Goal: Task Accomplishment & Management: Manage account settings

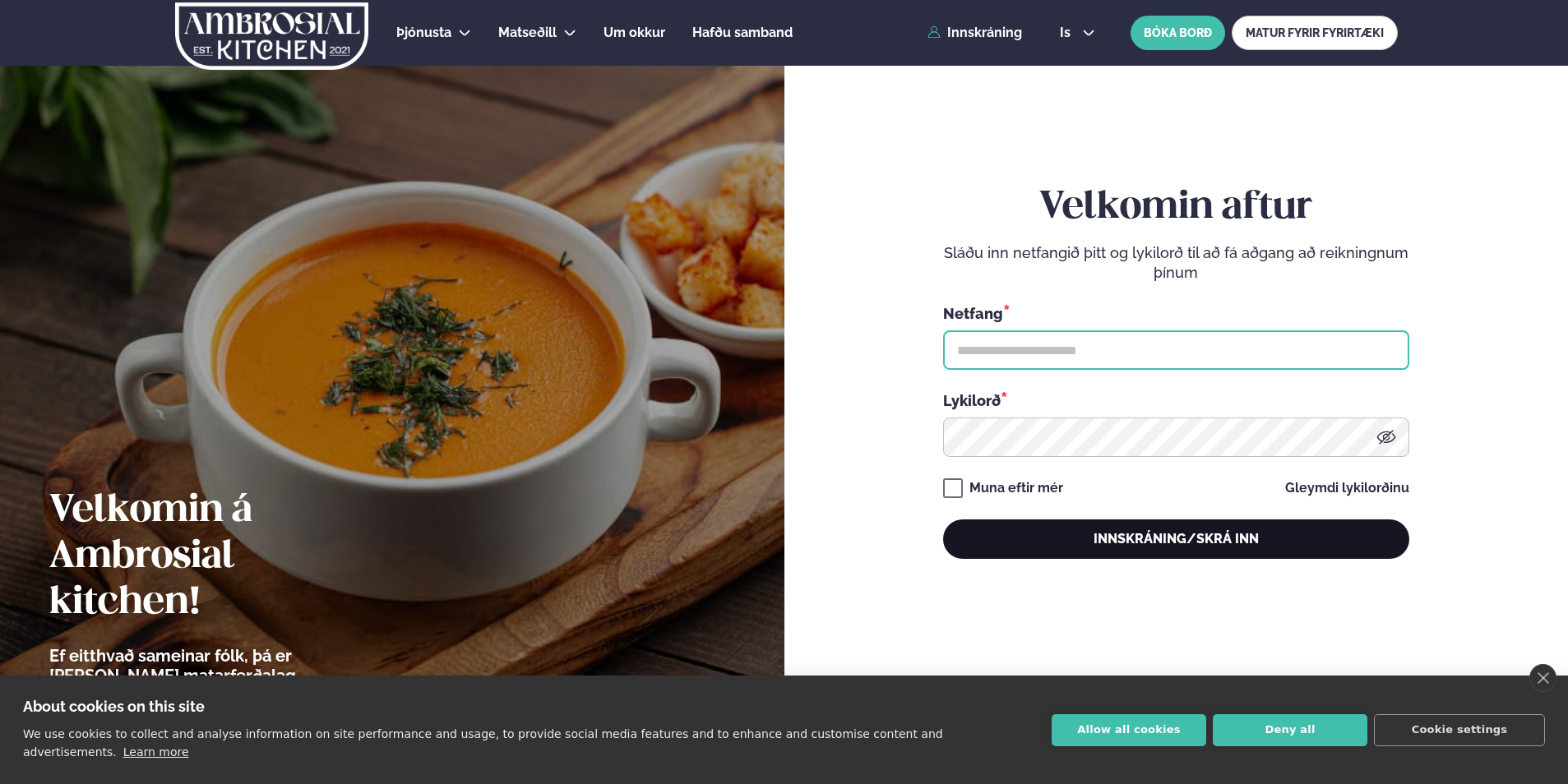
type input "**********"
click at [1175, 535] on button "Innskráning/Skrá inn" at bounding box center [1177, 538] width 467 height 39
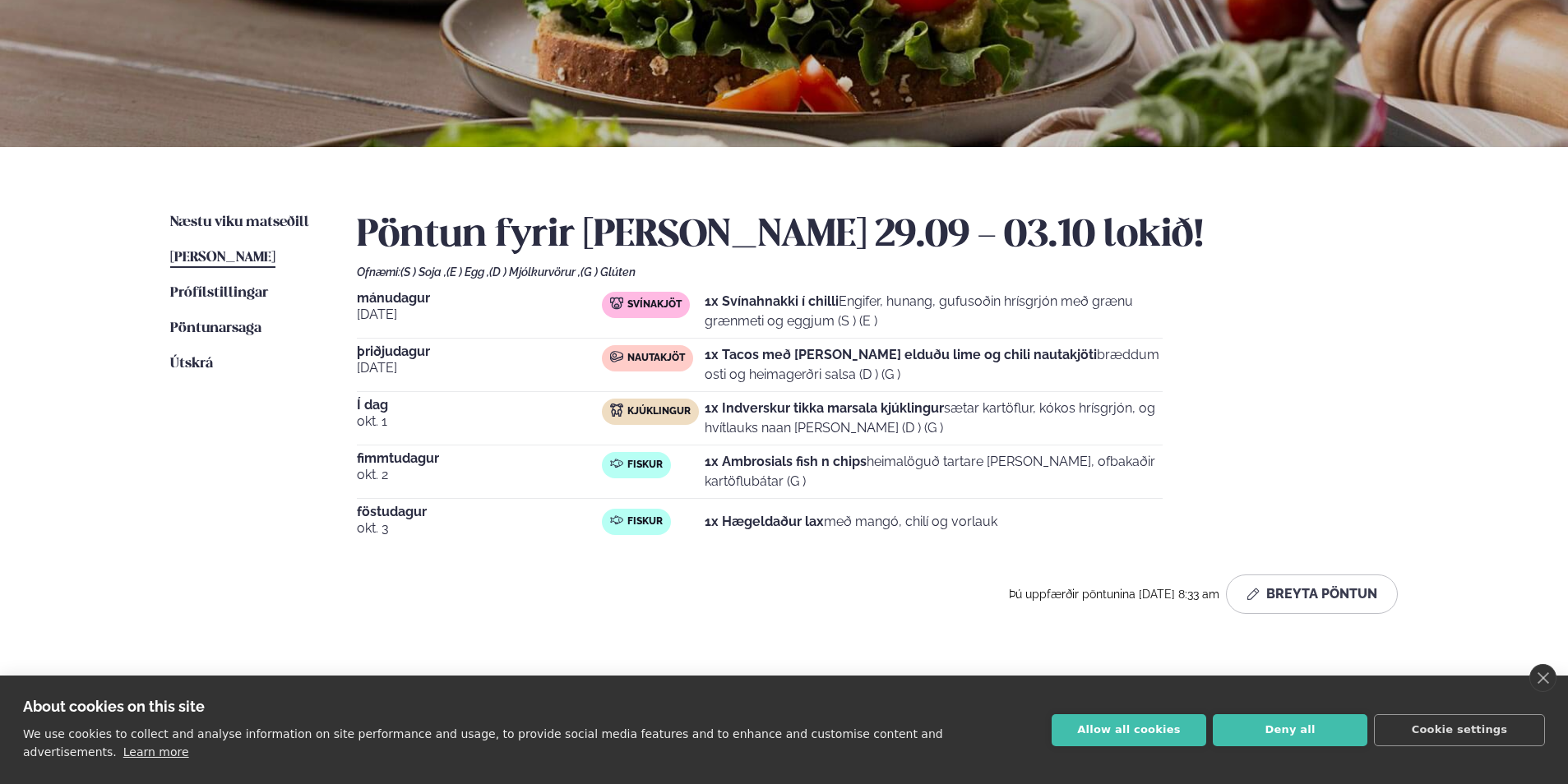
scroll to position [247, 0]
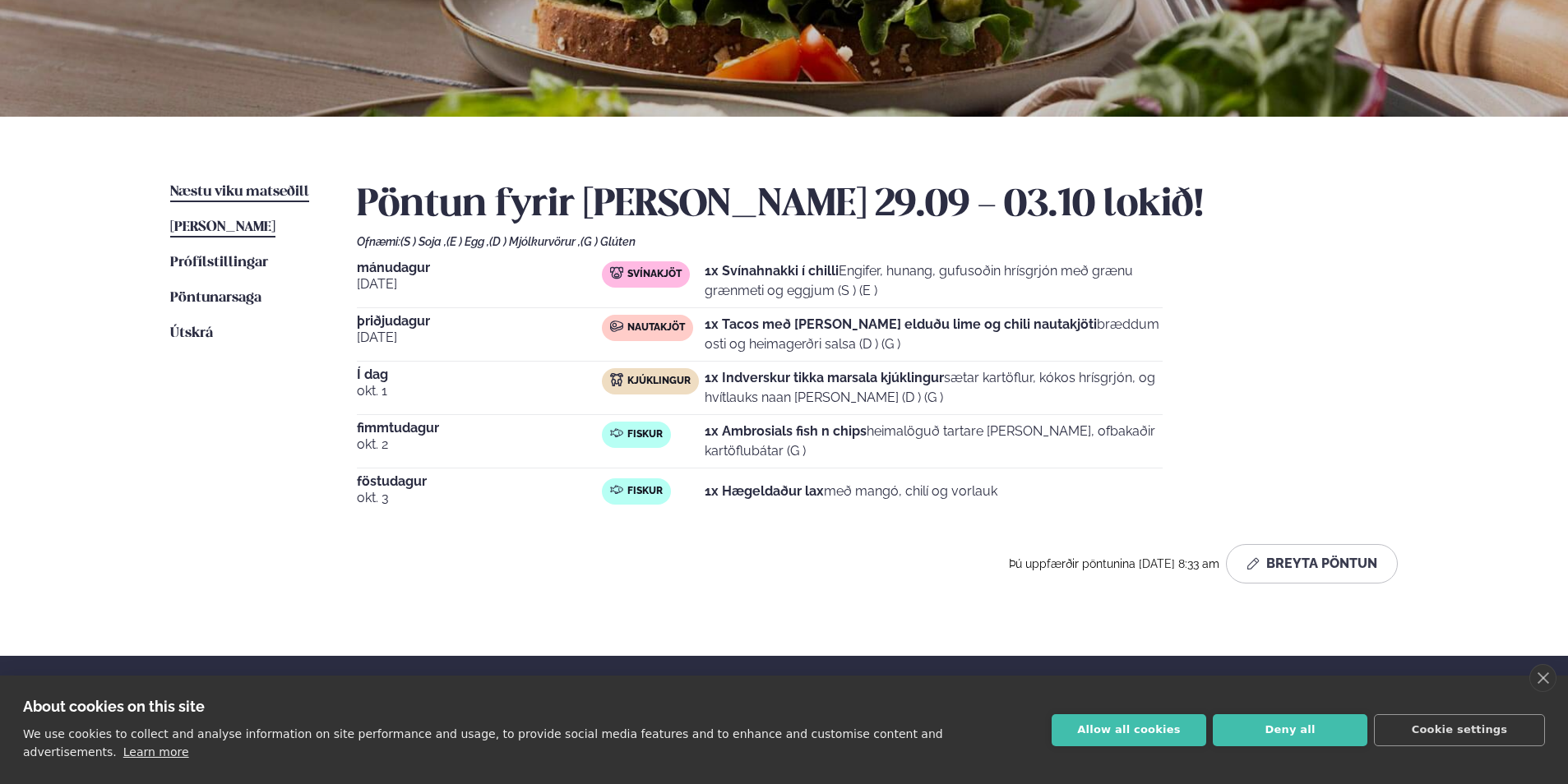
click at [233, 191] on span "Næstu viku matseðill" at bounding box center [239, 191] width 139 height 14
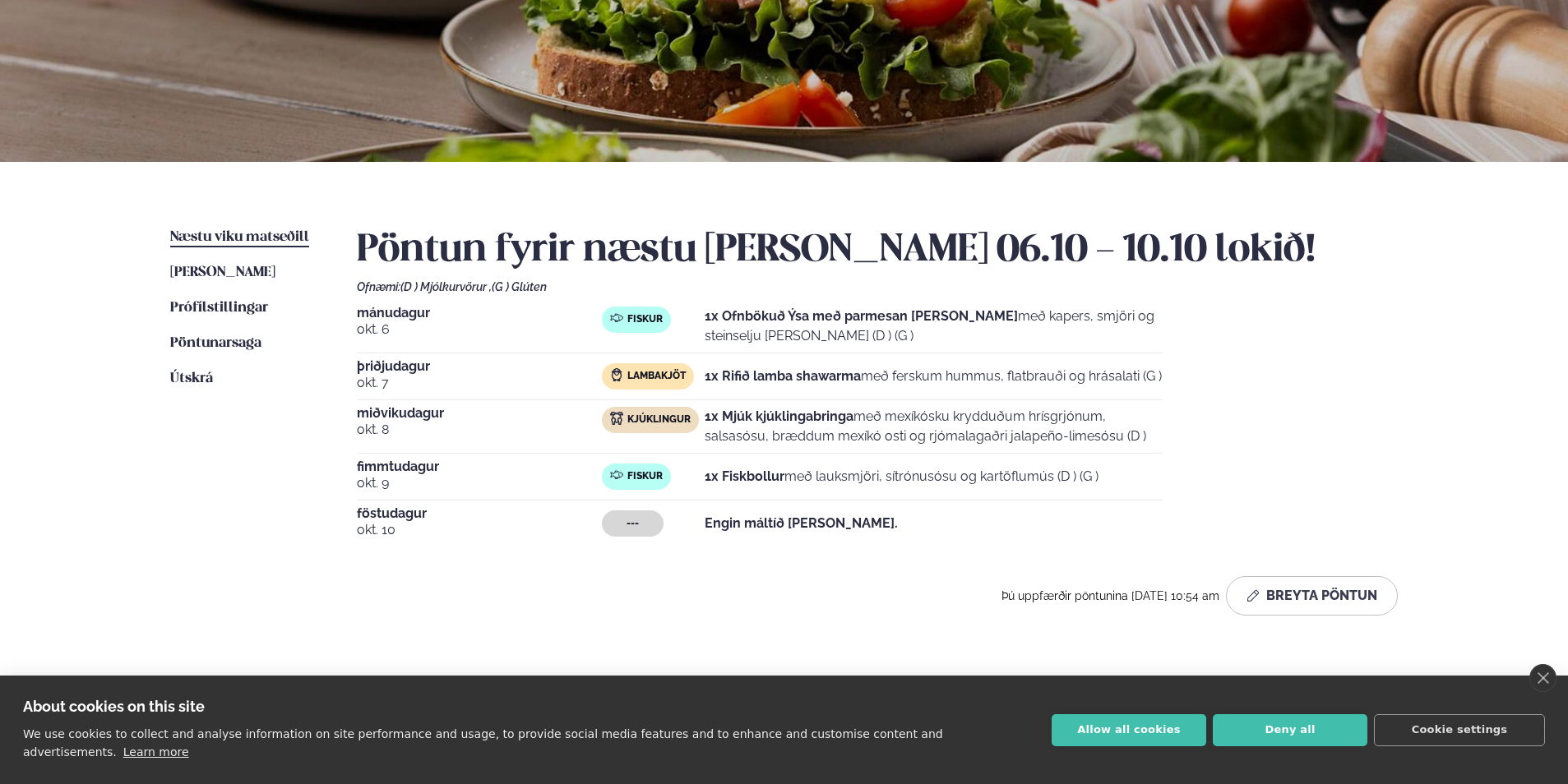
scroll to position [247, 0]
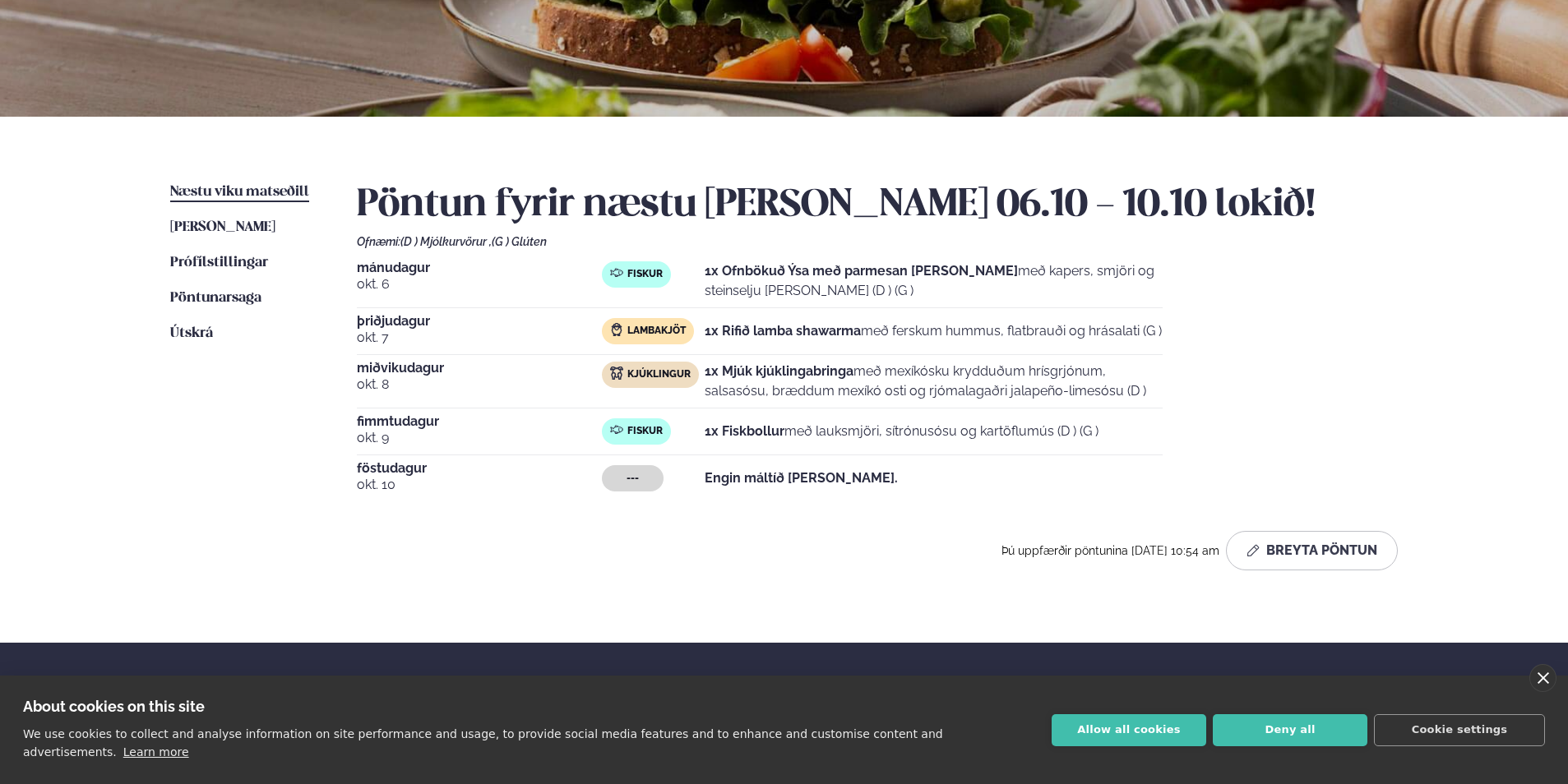
click at [1541, 692] on link "close" at bounding box center [1543, 678] width 27 height 28
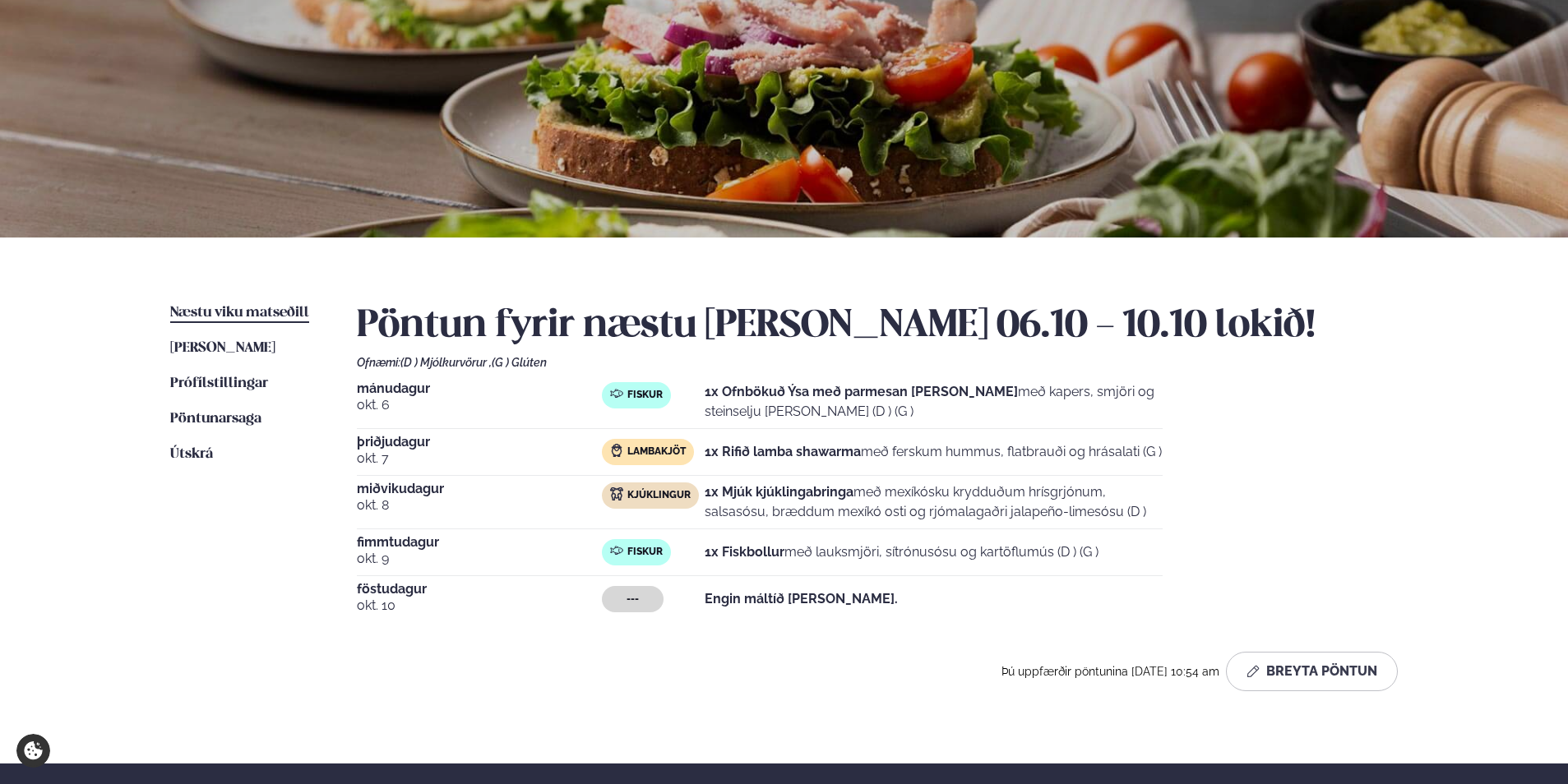
scroll to position [328, 0]
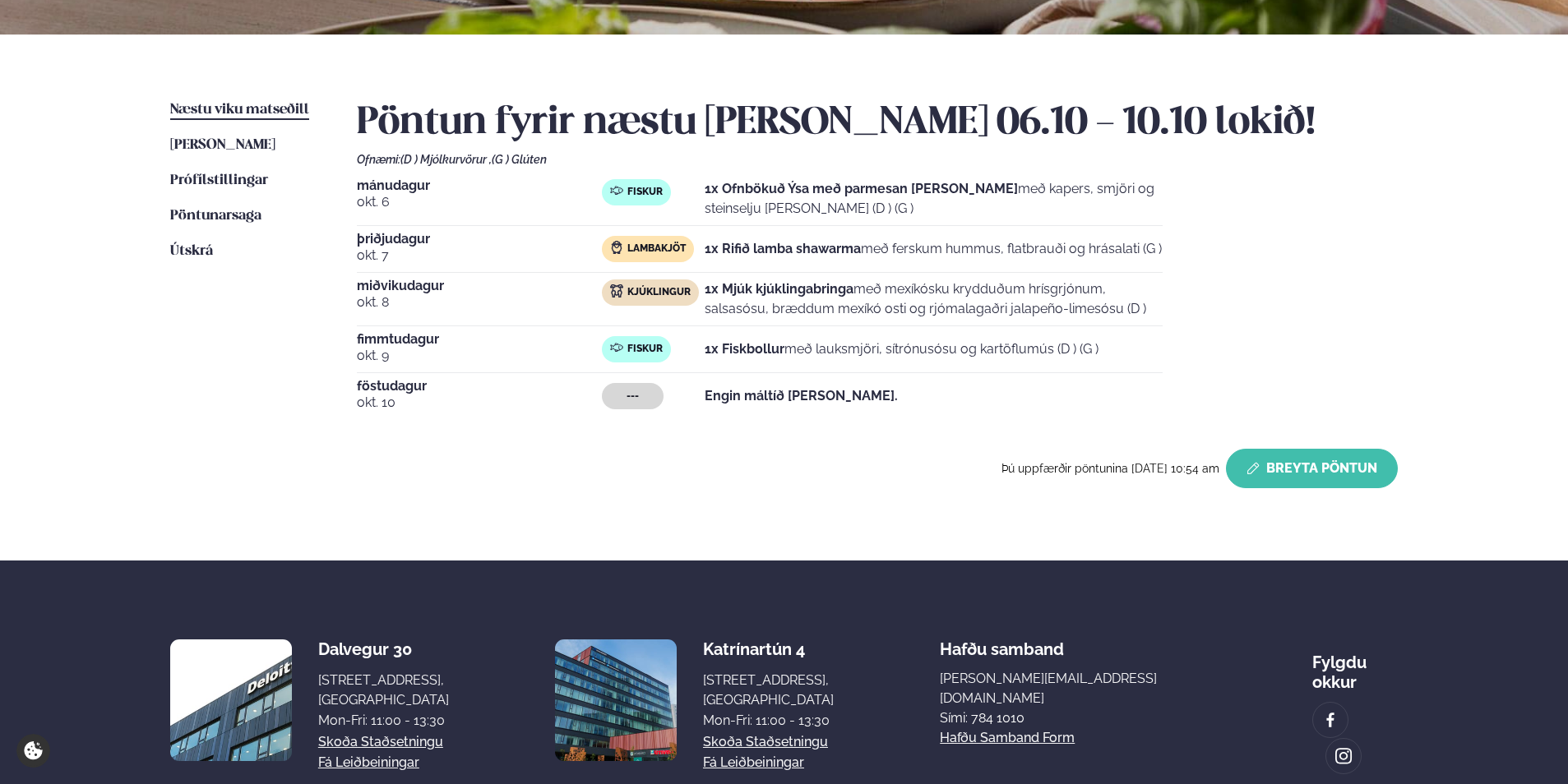
click at [1310, 475] on button "Breyta Pöntun" at bounding box center [1311, 467] width 172 height 39
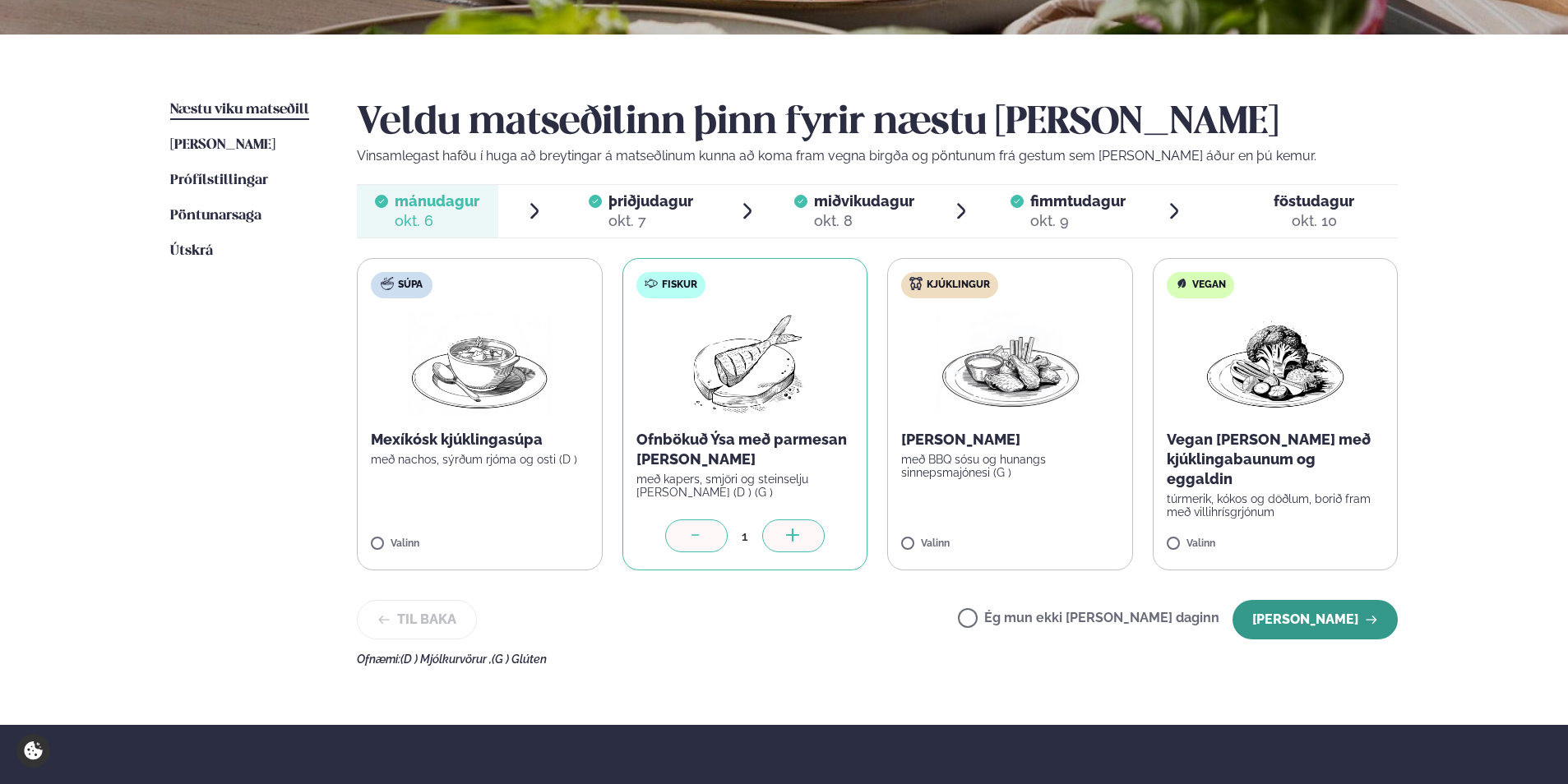
click at [1313, 622] on button "[PERSON_NAME]" at bounding box center [1316, 619] width 165 height 39
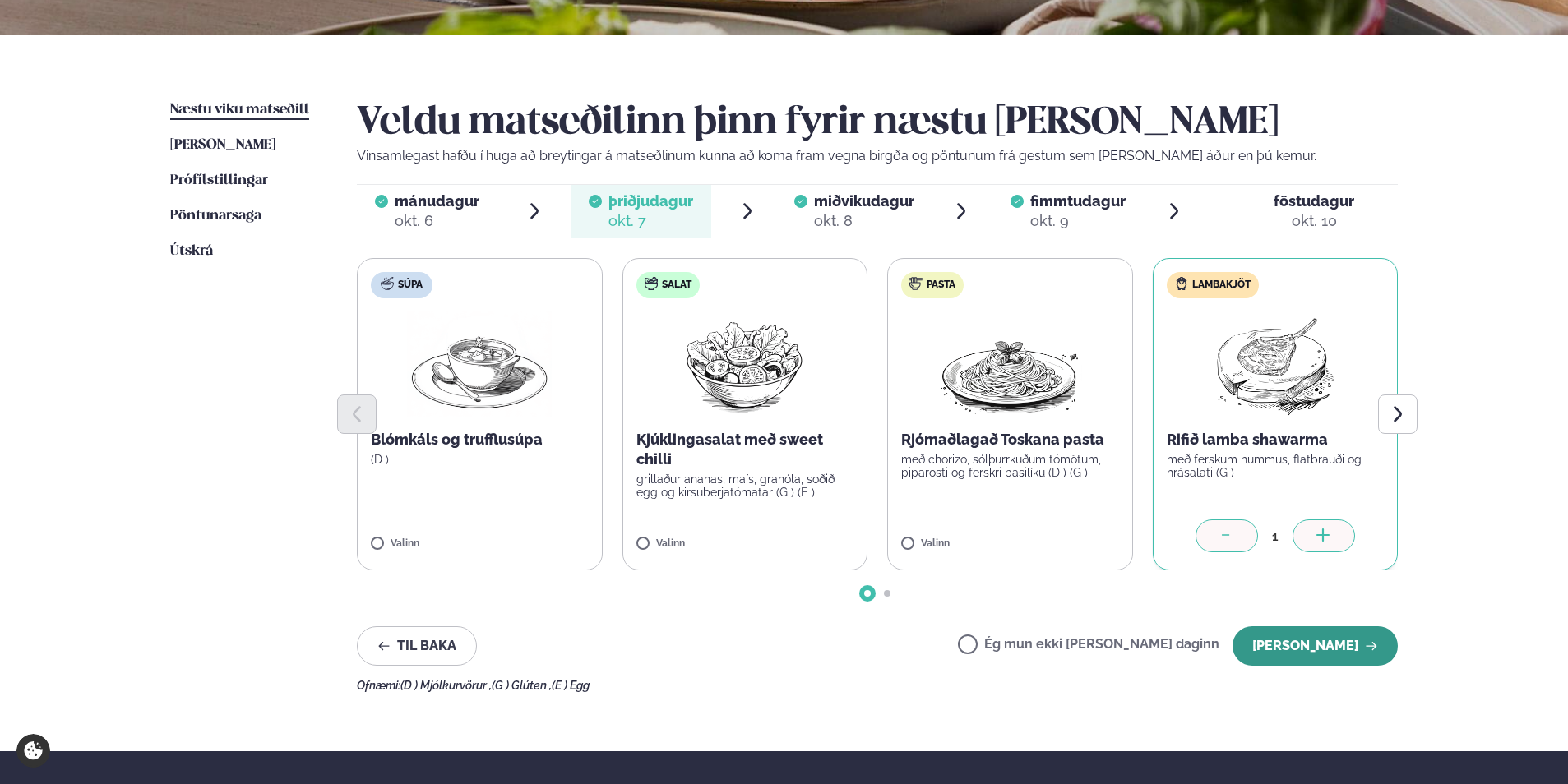
click at [1313, 641] on button "[PERSON_NAME]" at bounding box center [1316, 645] width 165 height 39
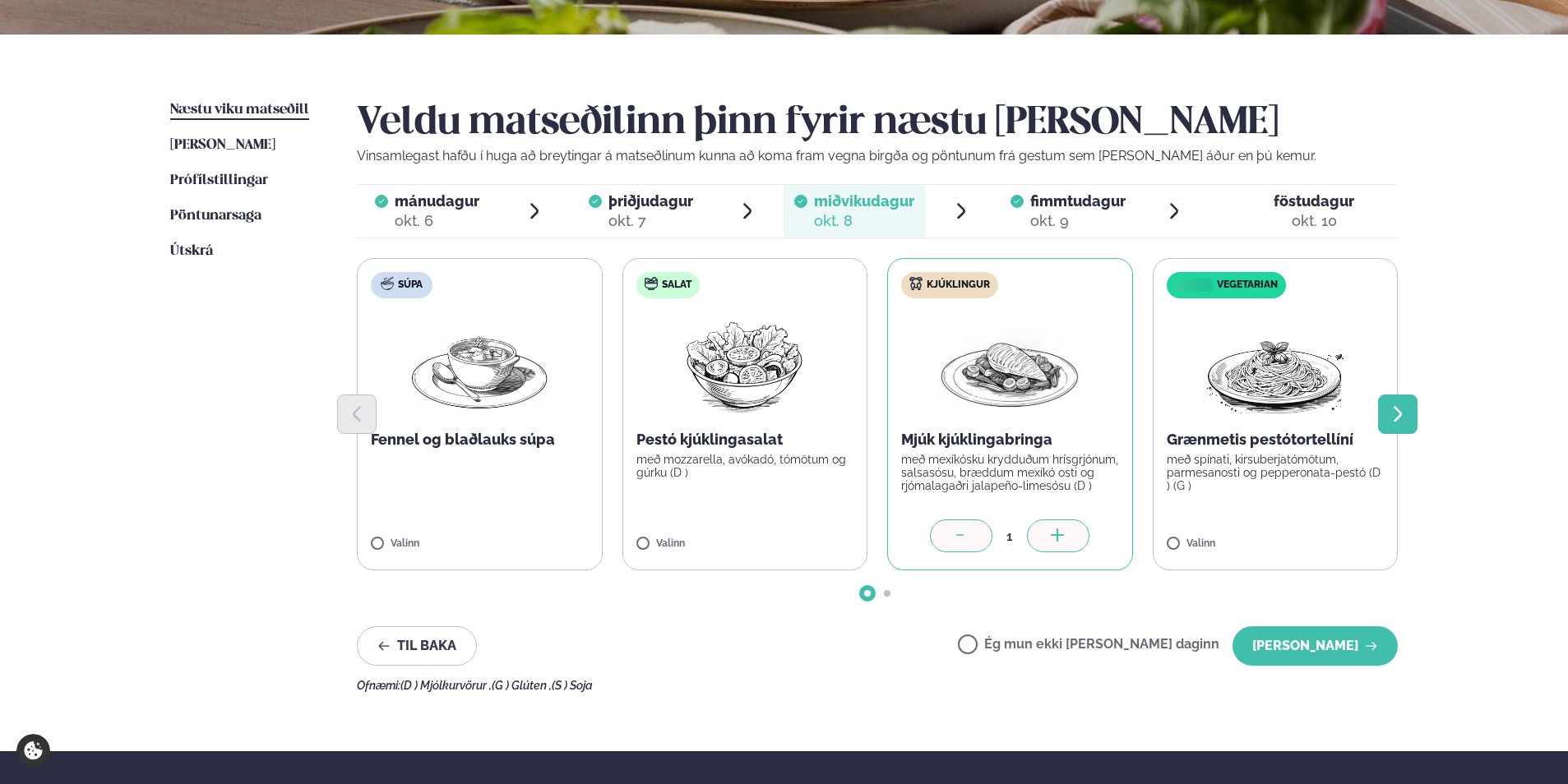
click at [1401, 415] on icon "Next slide" at bounding box center [1397, 413] width 8 height 15
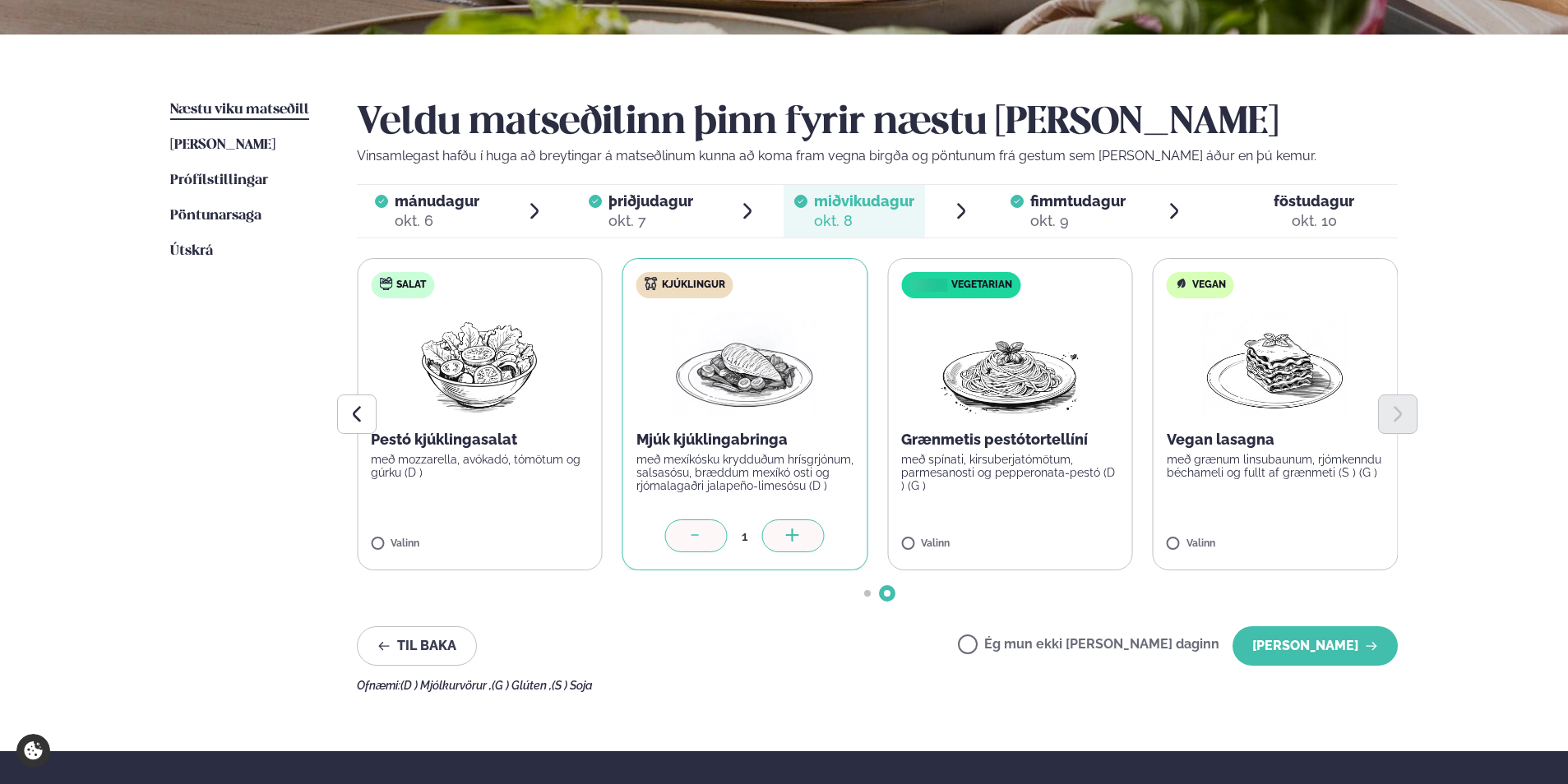
click at [1330, 211] on div "föstudagur fös." at bounding box center [1314, 201] width 81 height 20
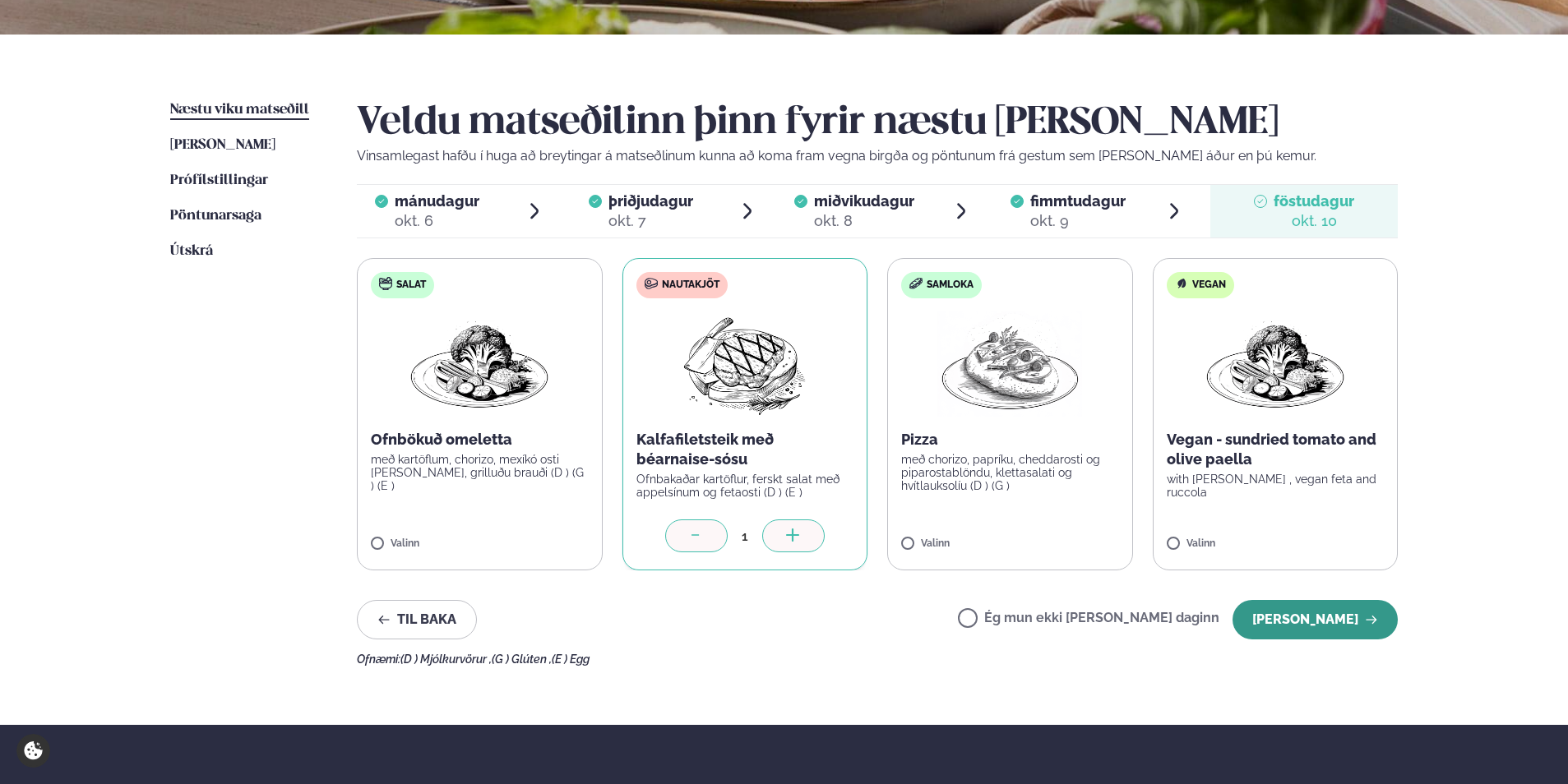
click at [1372, 615] on icon "button" at bounding box center [1371, 620] width 13 height 13
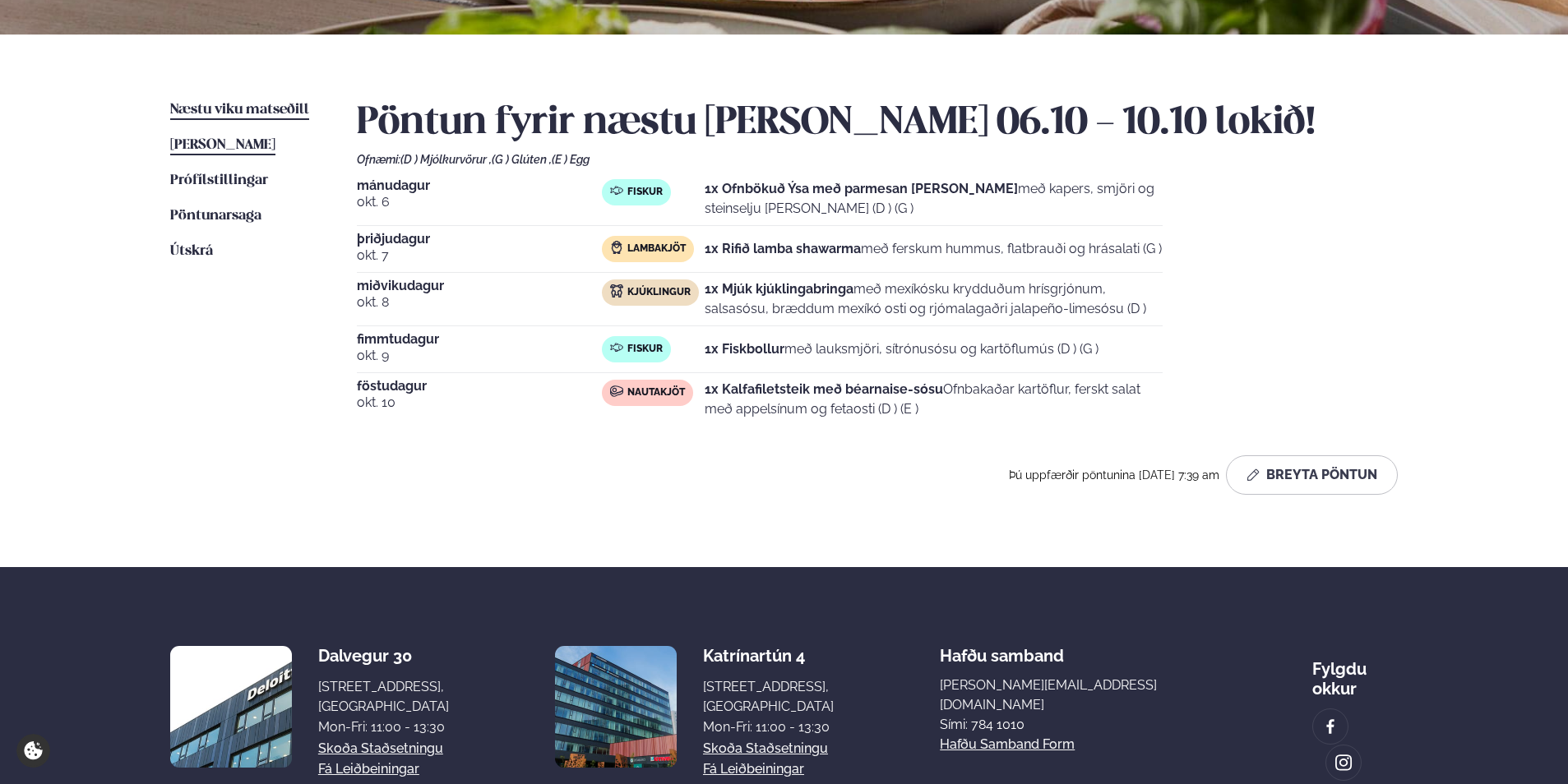
click at [213, 147] on span "[PERSON_NAME]" at bounding box center [222, 144] width 105 height 14
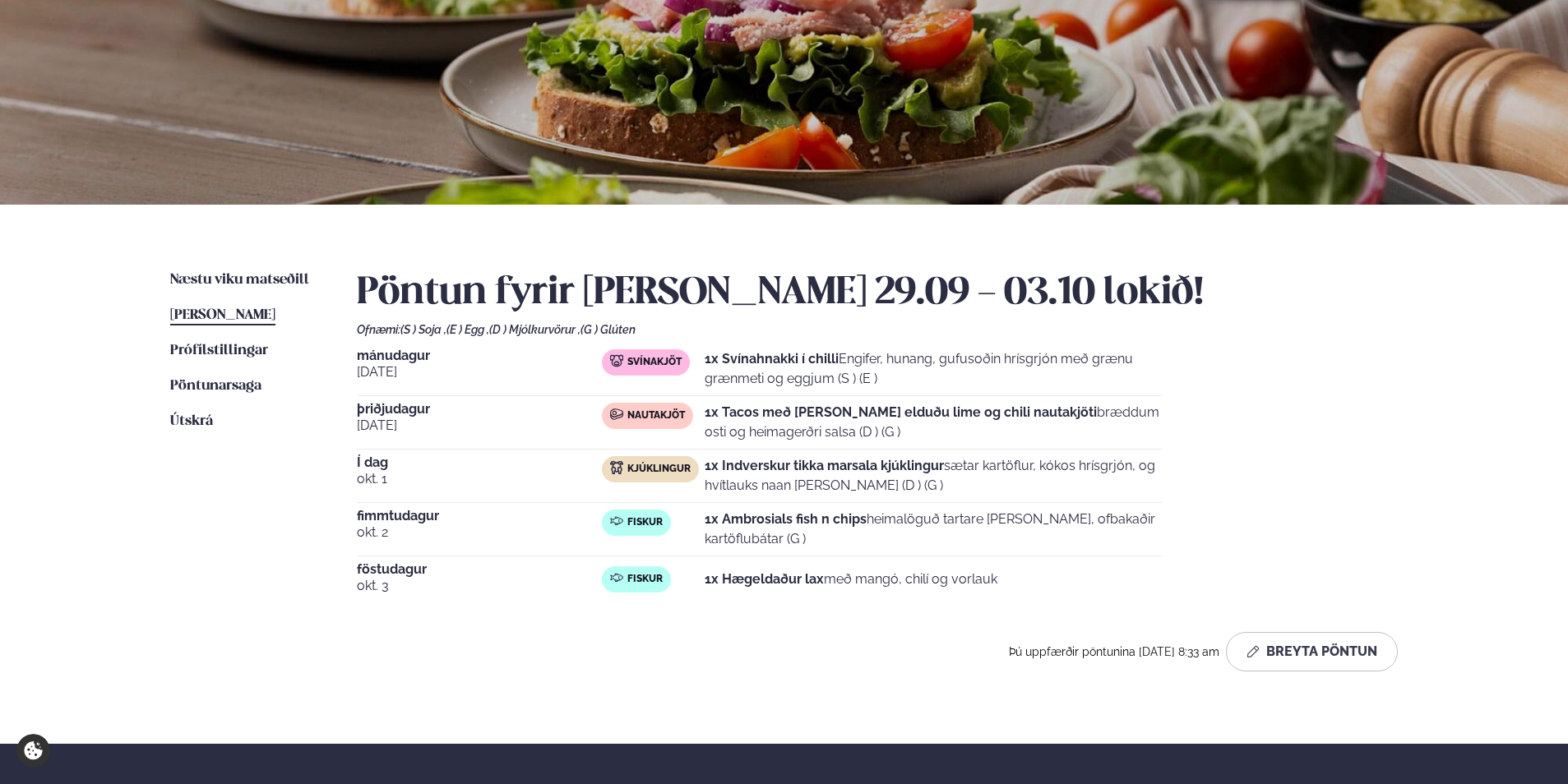
scroll to position [164, 0]
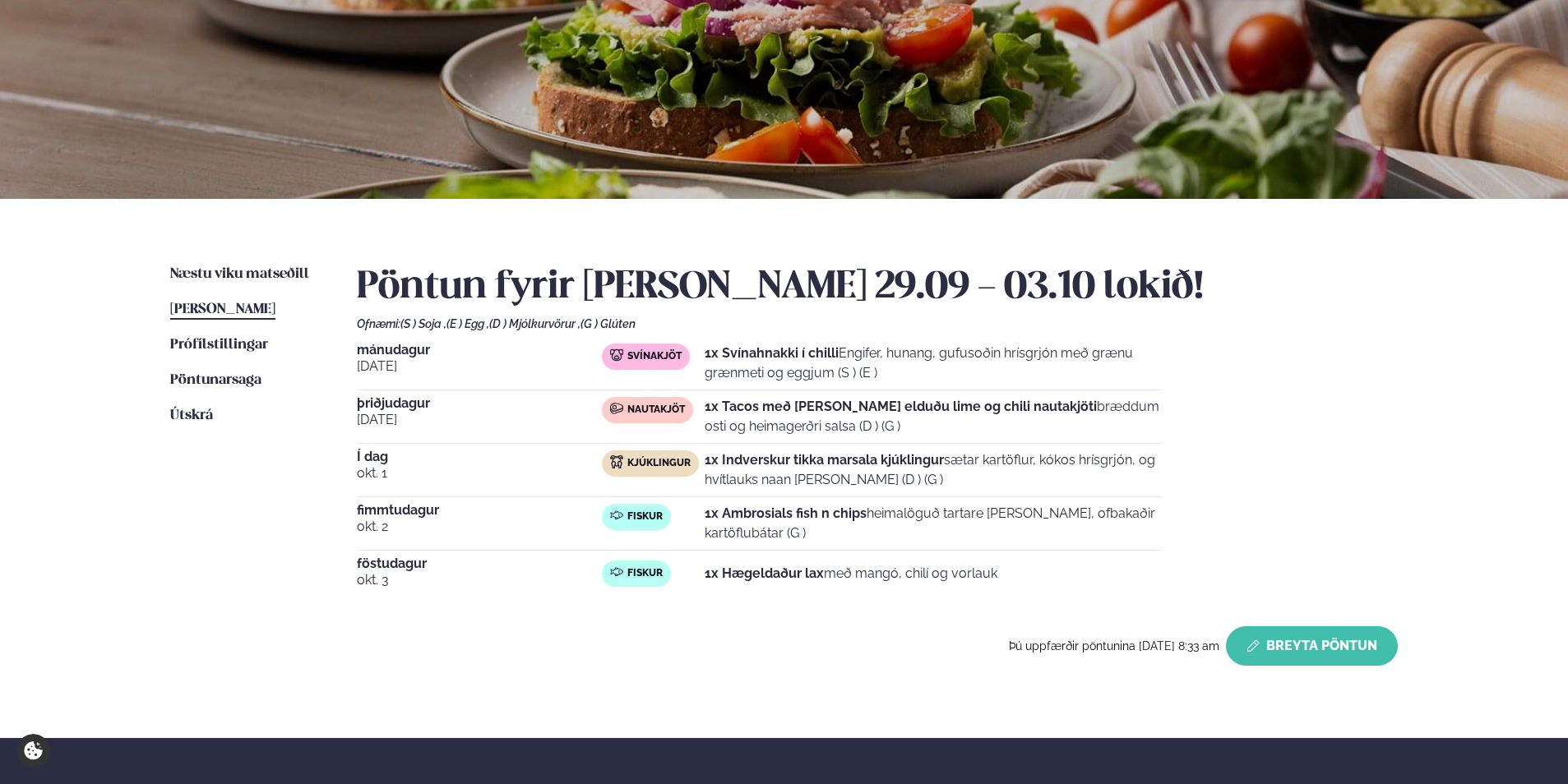
click at [1349, 645] on button "Breyta Pöntun" at bounding box center [1311, 645] width 172 height 39
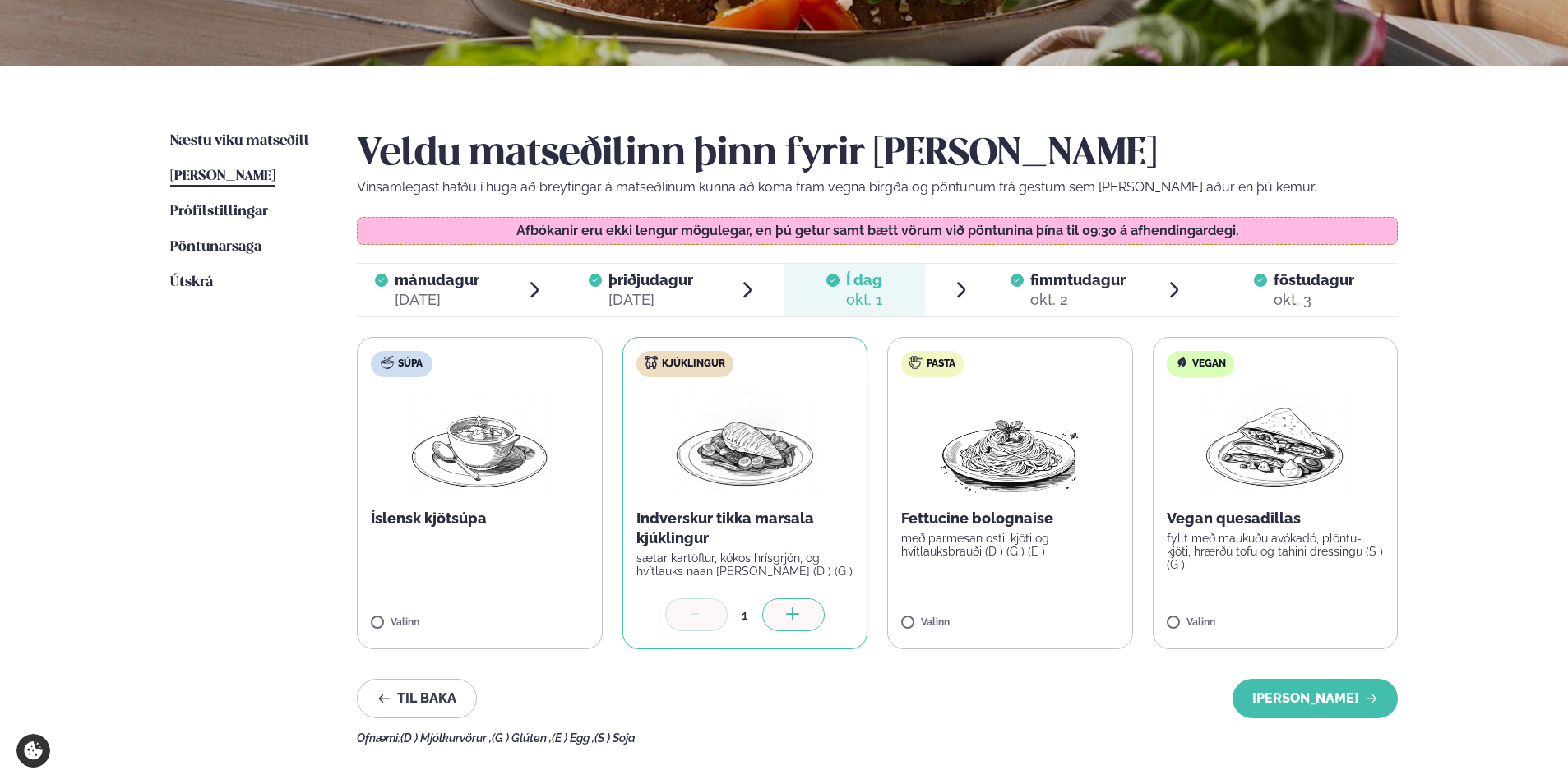
scroll to position [328, 0]
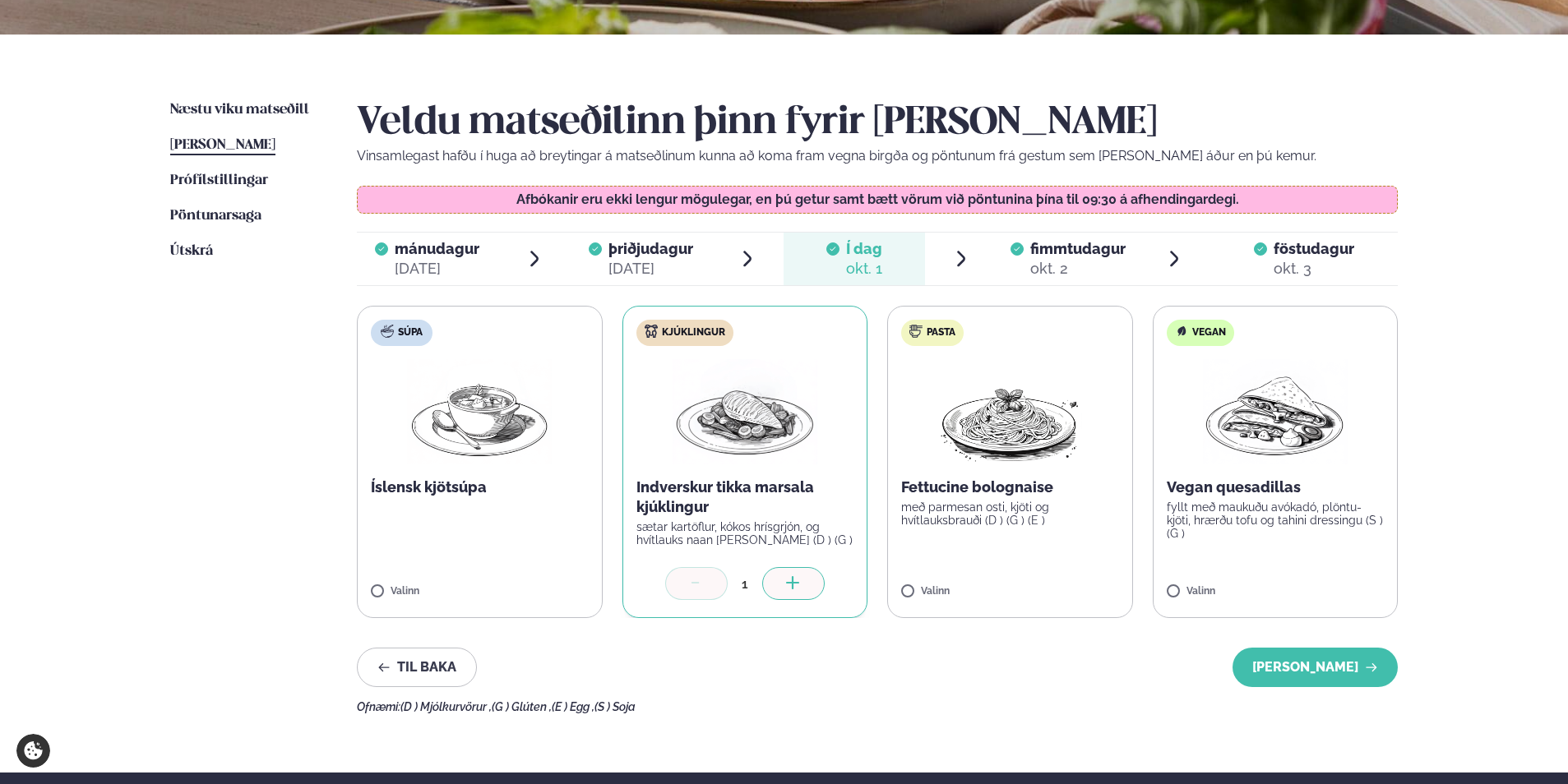
click at [1178, 261] on icon at bounding box center [1174, 259] width 20 height 20
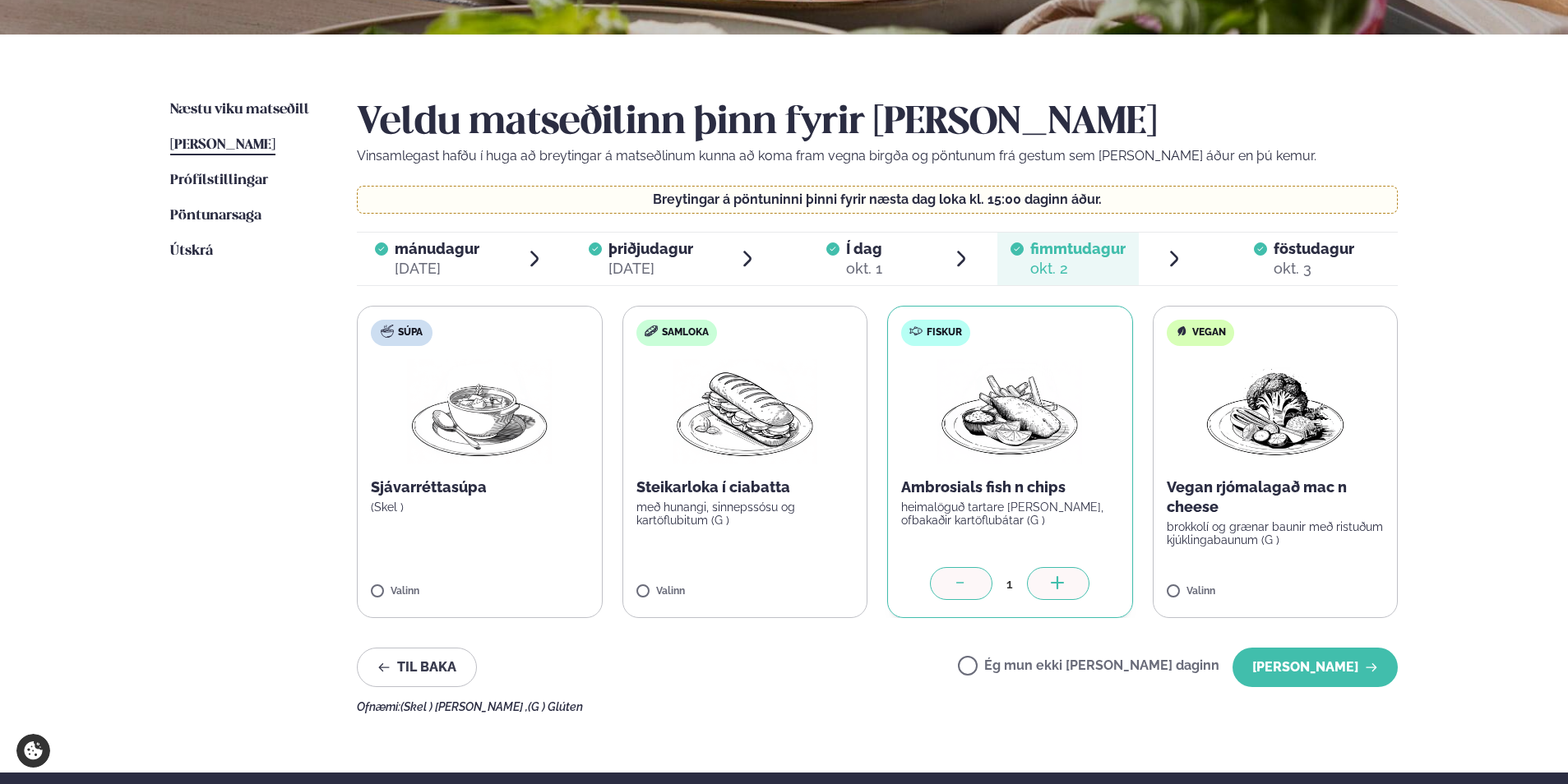
click at [1177, 258] on icon at bounding box center [1175, 258] width 8 height 15
click at [1300, 253] on span "föstudagur" at bounding box center [1314, 248] width 81 height 17
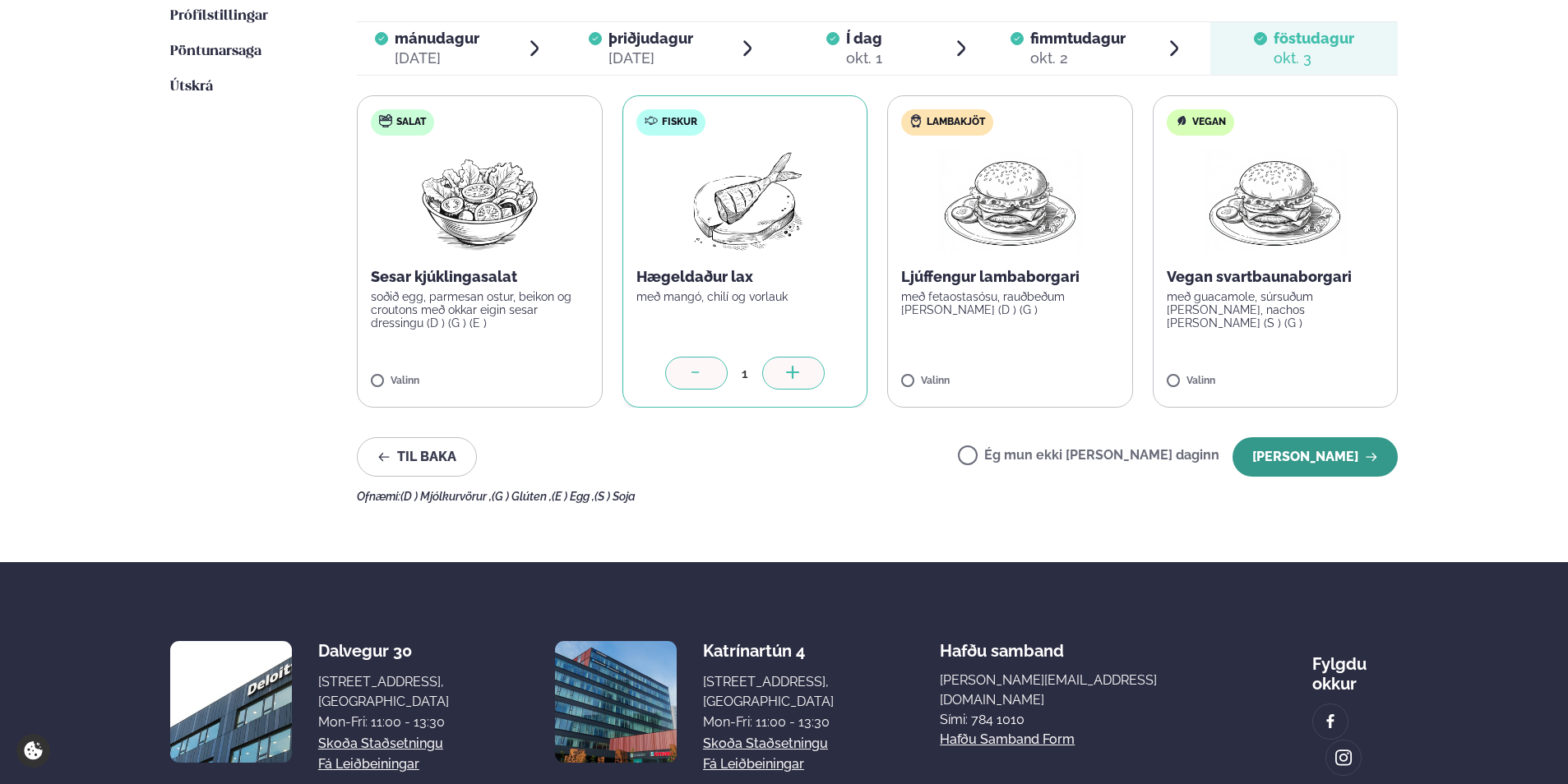
scroll to position [522, 0]
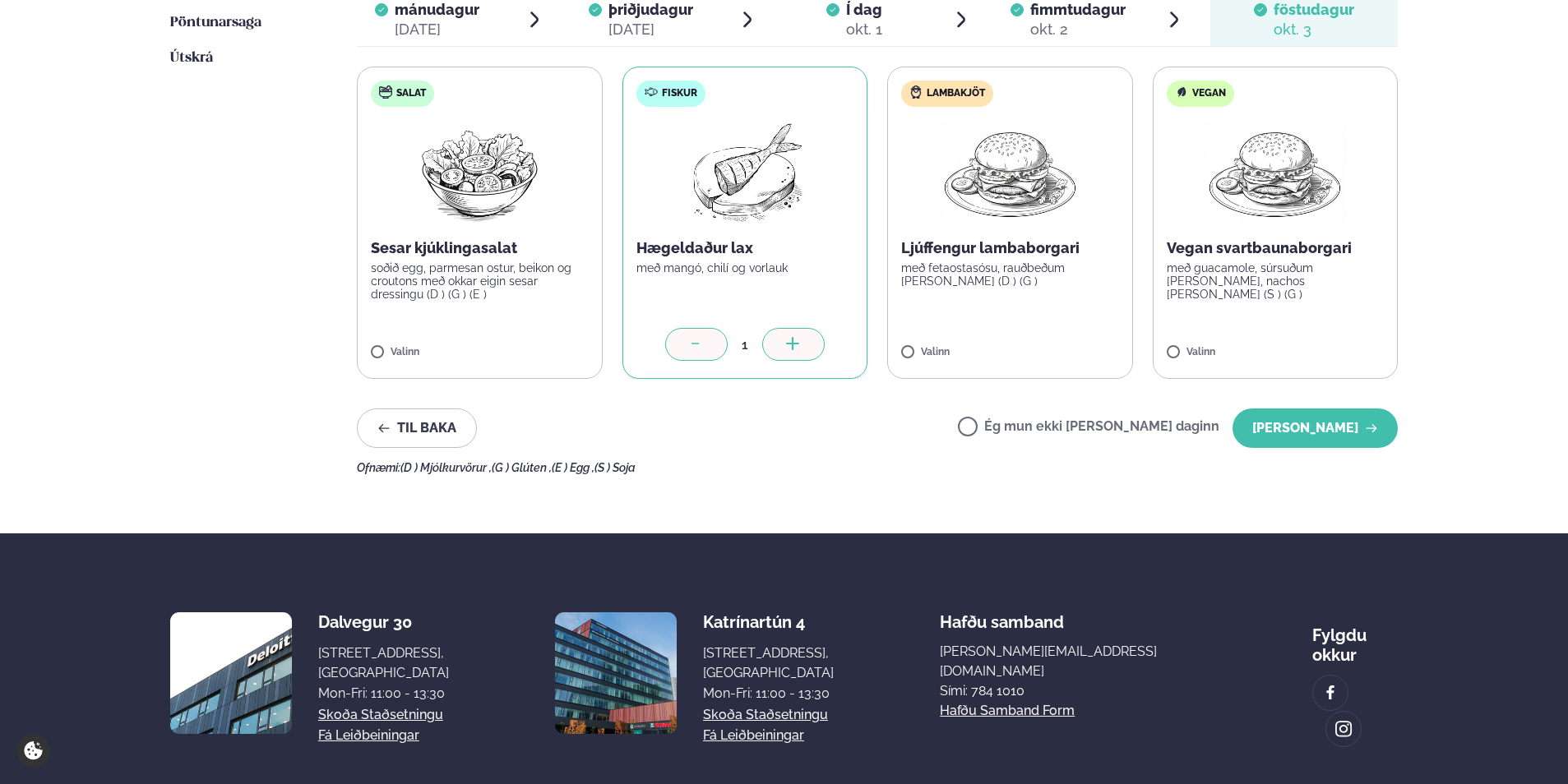
click at [689, 339] on icon at bounding box center [696, 345] width 16 height 16
click at [1349, 431] on button "[PERSON_NAME]" at bounding box center [1316, 427] width 165 height 39
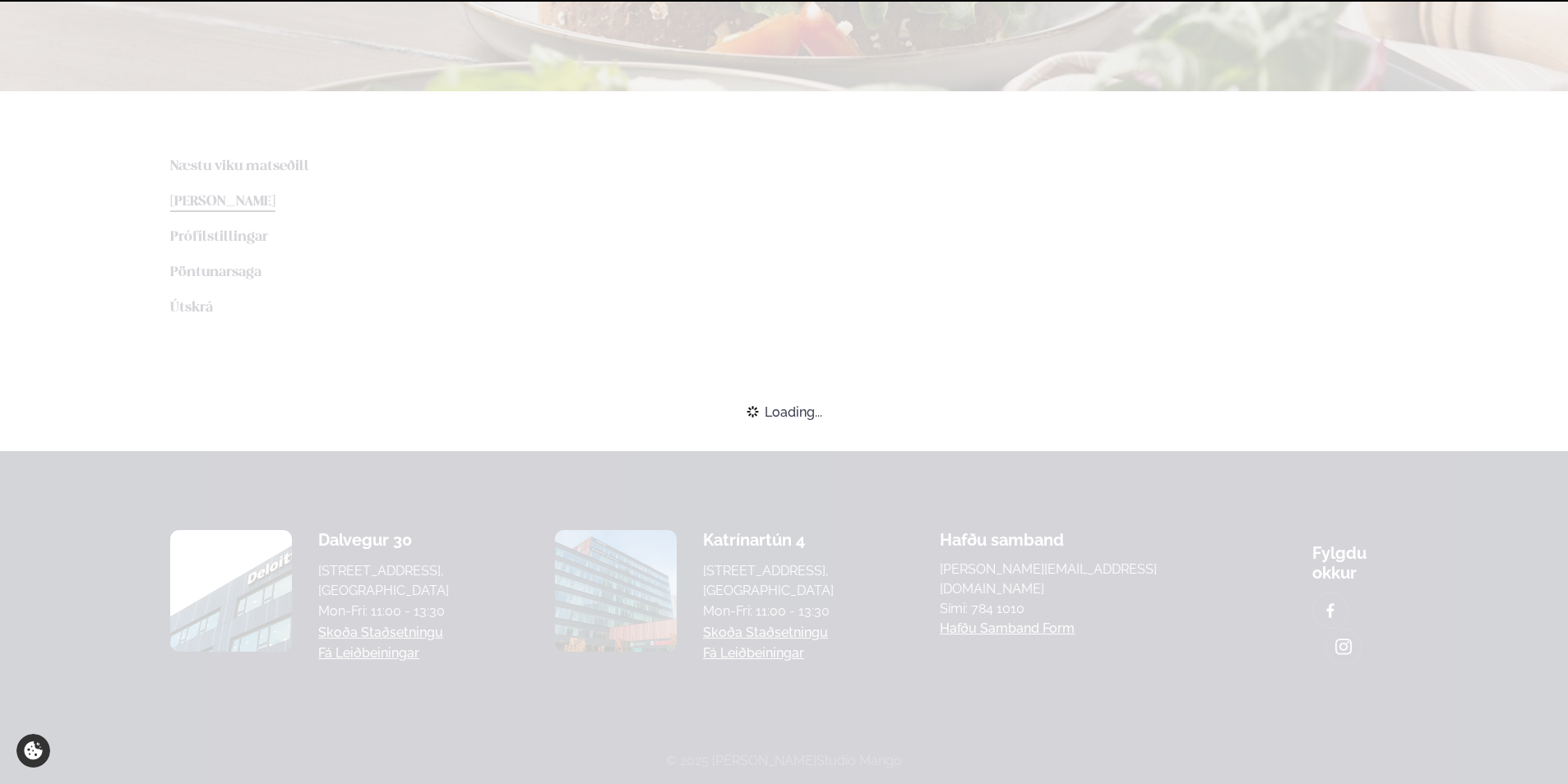
scroll to position [457, 0]
